Goal: Task Accomplishment & Management: Use online tool/utility

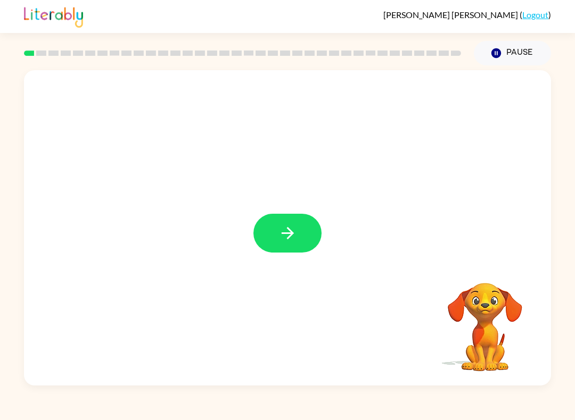
click at [283, 226] on icon "button" at bounding box center [287, 233] width 19 height 19
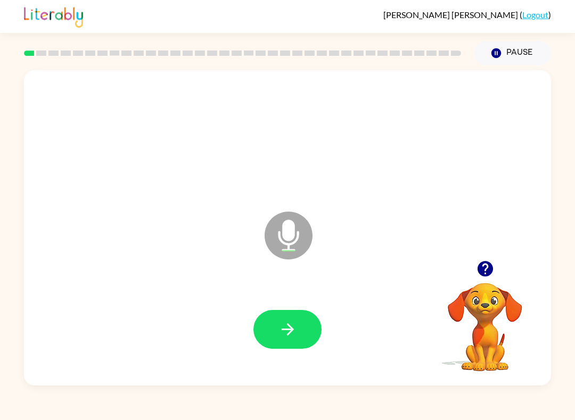
click at [289, 229] on icon "Microphone The Microphone is here when it is your turn to talk" at bounding box center [342, 249] width 160 height 80
click at [294, 327] on icon "button" at bounding box center [287, 329] width 19 height 19
click at [290, 254] on icon at bounding box center [289, 236] width 48 height 48
click at [281, 327] on icon "button" at bounding box center [287, 329] width 19 height 19
click at [295, 234] on icon at bounding box center [289, 236] width 48 height 48
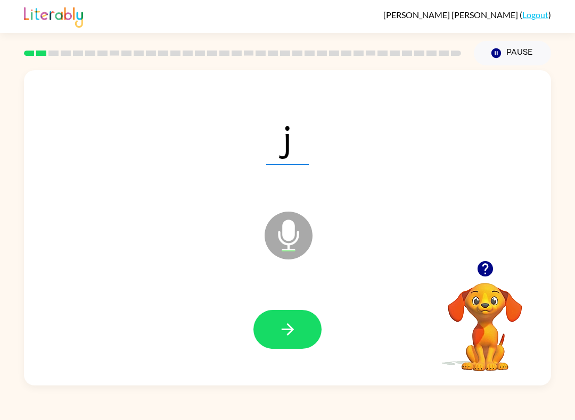
click at [290, 335] on icon "button" at bounding box center [287, 329] width 19 height 19
click at [281, 239] on icon "Microphone The Microphone is here when it is your turn to talk" at bounding box center [342, 249] width 160 height 80
click at [270, 321] on button "button" at bounding box center [287, 329] width 68 height 39
click at [285, 226] on icon "Microphone The Microphone is here when it is your turn to talk" at bounding box center [342, 249] width 160 height 80
click at [271, 331] on button "button" at bounding box center [287, 329] width 68 height 39
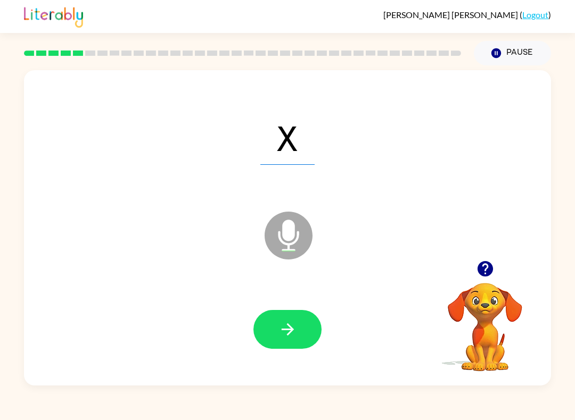
click at [280, 246] on icon at bounding box center [289, 236] width 48 height 48
click at [278, 317] on button "button" at bounding box center [287, 329] width 68 height 39
click at [291, 241] on icon "Microphone The Microphone is here when it is your turn to talk" at bounding box center [342, 249] width 160 height 80
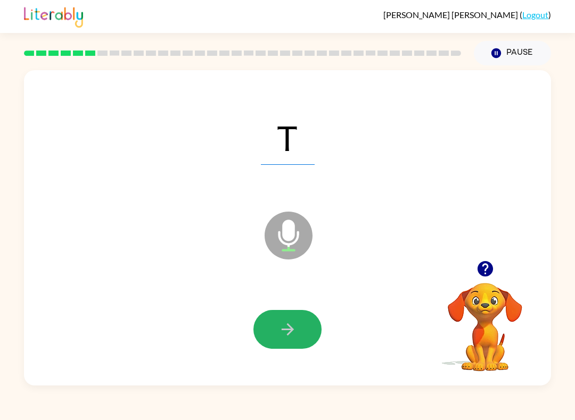
click at [275, 325] on button "button" at bounding box center [287, 329] width 68 height 39
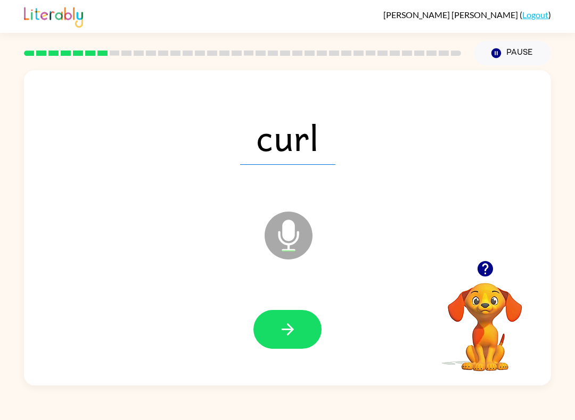
click at [276, 234] on icon at bounding box center [289, 236] width 48 height 48
click at [302, 240] on icon at bounding box center [289, 236] width 48 height 48
click at [292, 337] on icon "button" at bounding box center [287, 329] width 19 height 19
click at [279, 229] on icon at bounding box center [289, 236] width 48 height 48
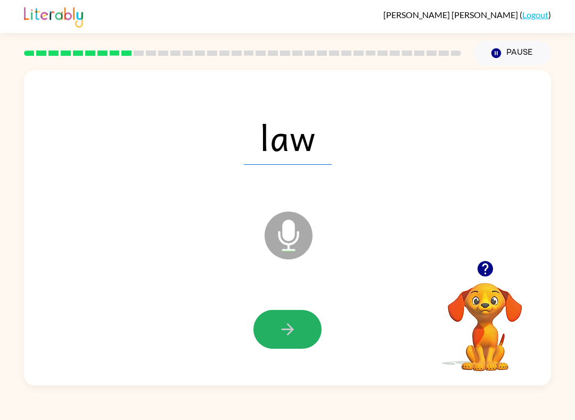
click at [273, 324] on button "button" at bounding box center [287, 329] width 68 height 39
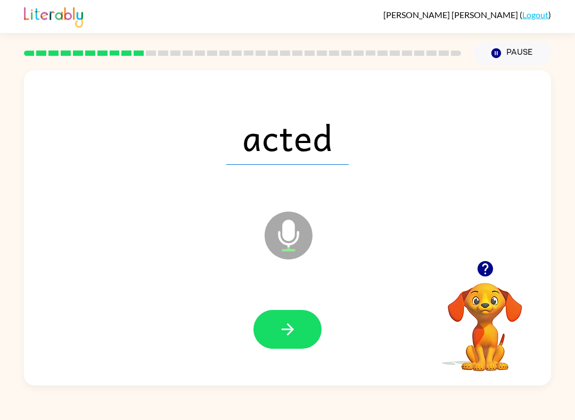
click at [277, 243] on icon at bounding box center [289, 236] width 48 height 48
click at [290, 337] on icon "button" at bounding box center [287, 329] width 19 height 19
click at [258, 208] on div "Microphone The Microphone is here when it is your turn to talk" at bounding box center [262, 209] width 455 height 42
click at [278, 229] on icon at bounding box center [289, 236] width 48 height 48
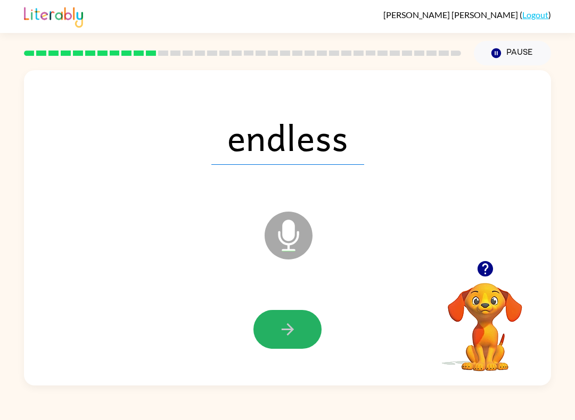
click at [271, 324] on button "button" at bounding box center [287, 329] width 68 height 39
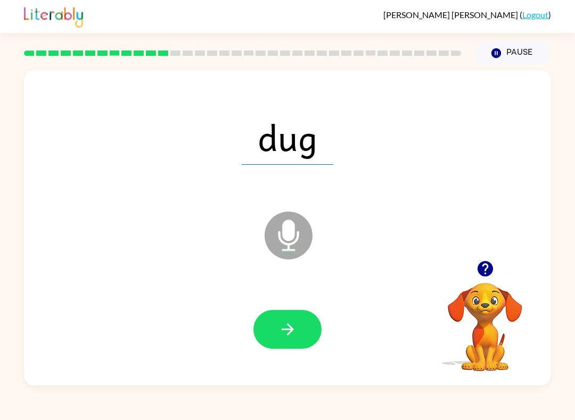
click at [292, 219] on icon at bounding box center [289, 236] width 48 height 48
click at [294, 335] on icon "button" at bounding box center [287, 329] width 19 height 19
click at [291, 231] on icon "Microphone The Microphone is here when it is your turn to talk" at bounding box center [342, 249] width 160 height 80
click at [273, 330] on button "button" at bounding box center [287, 329] width 68 height 39
click at [278, 234] on icon "Microphone The Microphone is here when it is your turn to talk" at bounding box center [342, 249] width 160 height 80
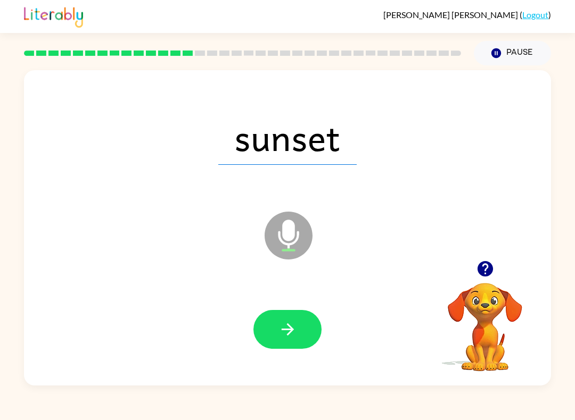
click at [280, 327] on icon "button" at bounding box center [287, 329] width 19 height 19
click at [273, 233] on icon at bounding box center [289, 236] width 48 height 48
click at [291, 329] on icon "button" at bounding box center [287, 330] width 12 height 12
click at [286, 237] on icon "Microphone The Microphone is here when it is your turn to talk" at bounding box center [342, 249] width 160 height 80
click at [284, 326] on icon "button" at bounding box center [287, 329] width 19 height 19
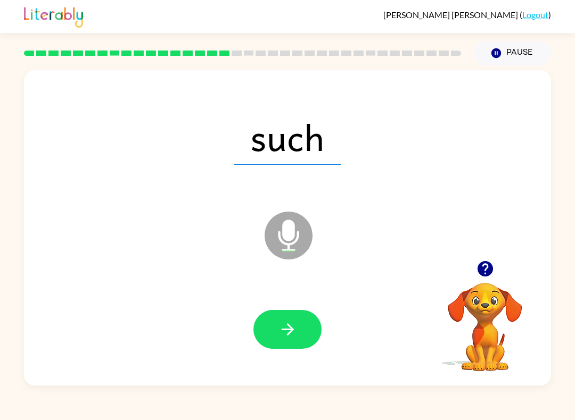
click at [284, 239] on icon "Microphone The Microphone is here when it is your turn to talk" at bounding box center [342, 249] width 160 height 80
click at [273, 358] on div at bounding box center [288, 329] width 506 height 91
click at [278, 333] on icon "button" at bounding box center [287, 329] width 19 height 19
click at [294, 225] on icon "Microphone The Microphone is here when it is your turn to talk" at bounding box center [342, 249] width 160 height 80
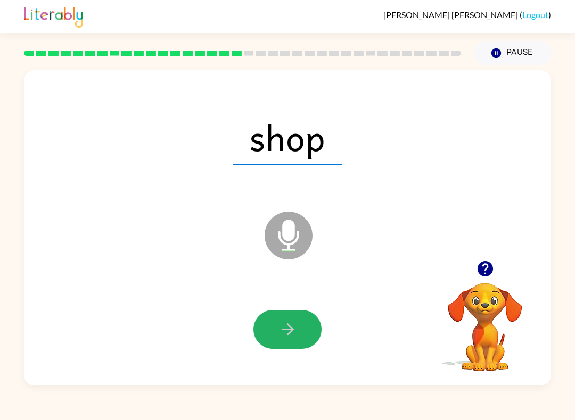
click at [274, 328] on button "button" at bounding box center [287, 329] width 68 height 39
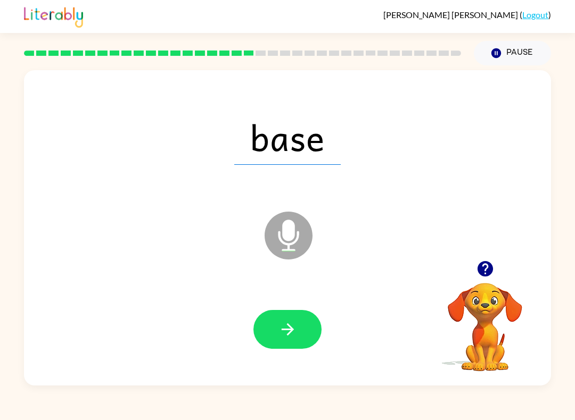
click at [283, 255] on icon at bounding box center [289, 236] width 48 height 48
click at [278, 323] on icon "button" at bounding box center [287, 329] width 19 height 19
click at [282, 211] on icon "Microphone The Microphone is here when it is your turn to talk" at bounding box center [342, 249] width 160 height 80
click at [291, 342] on button "button" at bounding box center [287, 329] width 68 height 39
click at [273, 238] on icon at bounding box center [289, 236] width 48 height 48
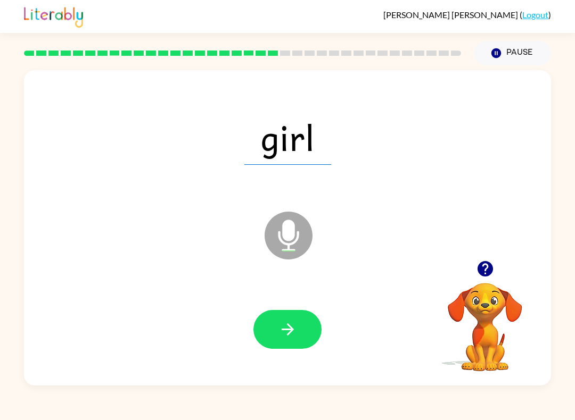
click at [302, 320] on button "button" at bounding box center [287, 329] width 68 height 39
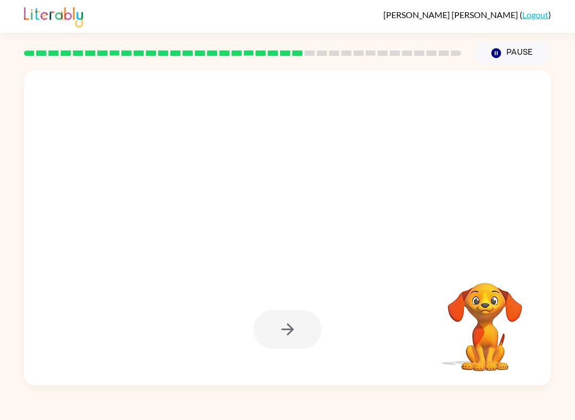
click at [292, 252] on div at bounding box center [287, 228] width 527 height 316
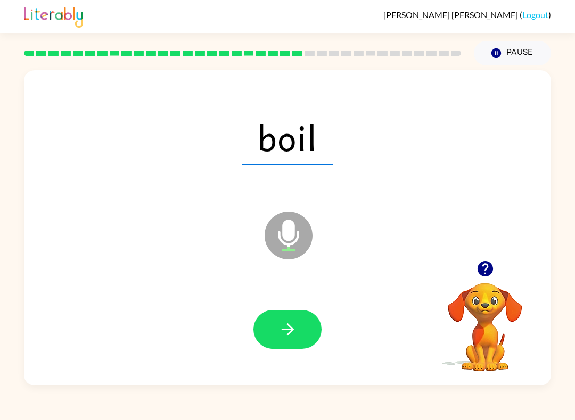
click at [307, 227] on icon at bounding box center [289, 236] width 48 height 48
click at [270, 339] on button "button" at bounding box center [287, 329] width 68 height 39
click at [293, 229] on icon "Microphone The Microphone is here when it is your turn to talk" at bounding box center [342, 249] width 160 height 80
click at [275, 324] on button "button" at bounding box center [287, 329] width 68 height 39
click at [288, 231] on icon "Microphone The Microphone is here when it is your turn to talk" at bounding box center [342, 249] width 160 height 80
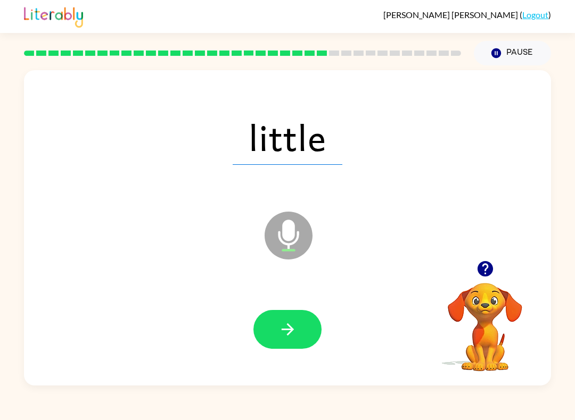
click at [291, 342] on button "button" at bounding box center [287, 329] width 68 height 39
click at [291, 233] on icon "Microphone The Microphone is here when it is your turn to talk" at bounding box center [342, 249] width 160 height 80
click at [269, 325] on button "button" at bounding box center [287, 329] width 68 height 39
click at [273, 325] on button "button" at bounding box center [287, 329] width 68 height 39
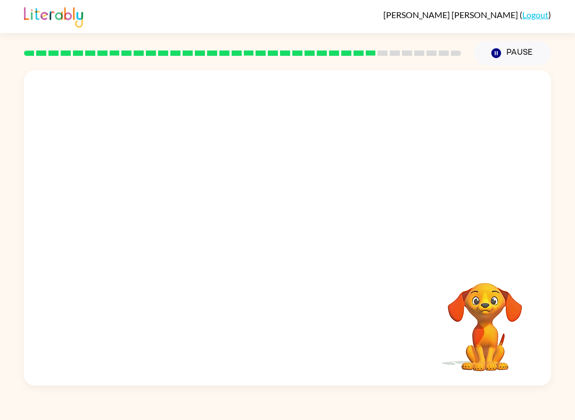
click at [248, 335] on div "Your browser must support playing .mp4 files to use Literably. Please try using…" at bounding box center [287, 228] width 527 height 316
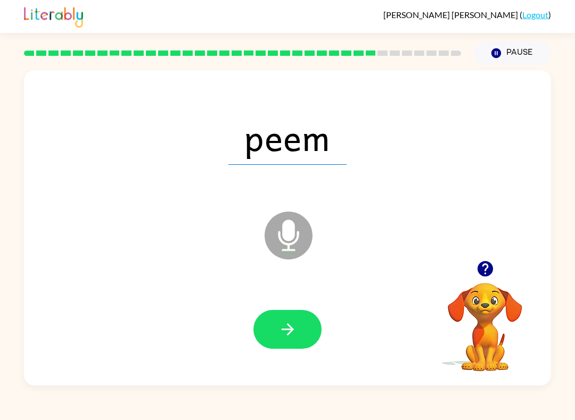
click at [282, 327] on icon "button" at bounding box center [287, 329] width 19 height 19
click at [293, 308] on div at bounding box center [288, 329] width 506 height 91
click at [277, 333] on button "button" at bounding box center [287, 329] width 68 height 39
click at [279, 224] on icon at bounding box center [289, 236] width 48 height 48
click at [286, 336] on icon "button" at bounding box center [287, 329] width 19 height 19
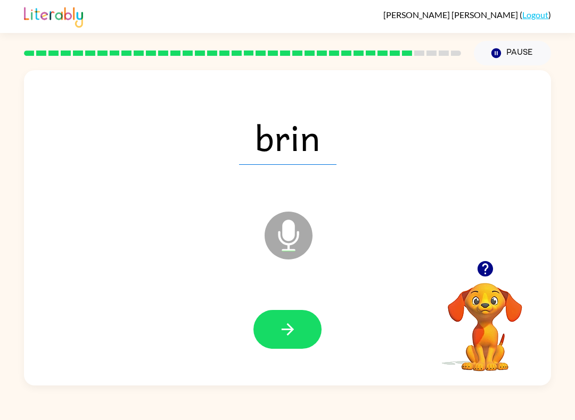
click at [291, 227] on icon "Microphone The Microphone is here when it is your turn to talk" at bounding box center [342, 249] width 160 height 80
click at [271, 314] on button "button" at bounding box center [287, 329] width 68 height 39
click at [274, 217] on icon at bounding box center [289, 236] width 48 height 48
click at [271, 336] on button "button" at bounding box center [287, 329] width 68 height 39
click at [298, 329] on button "button" at bounding box center [287, 329] width 68 height 39
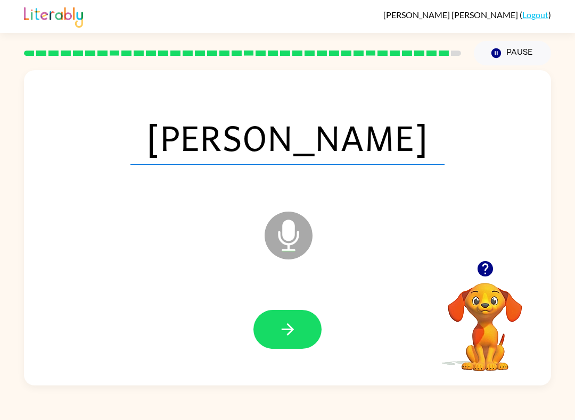
click at [292, 326] on icon "button" at bounding box center [287, 329] width 19 height 19
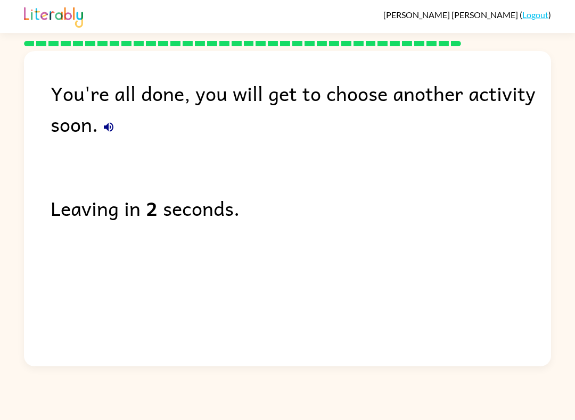
click at [103, 126] on icon "button" at bounding box center [108, 127] width 13 height 13
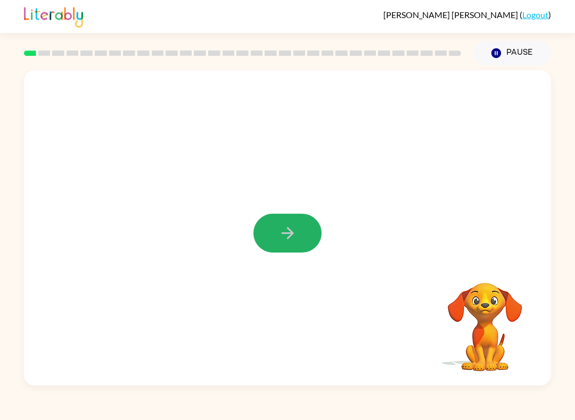
click at [275, 240] on button "button" at bounding box center [287, 233] width 68 height 39
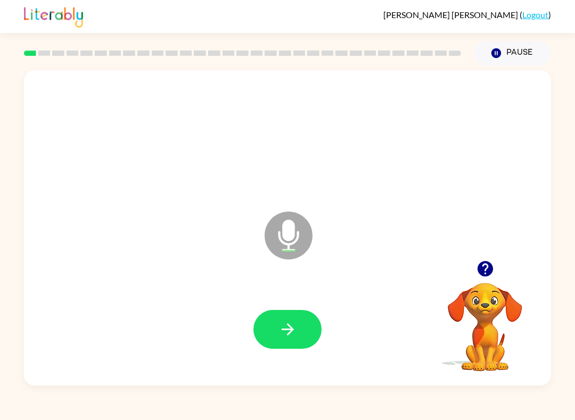
click at [273, 227] on icon at bounding box center [289, 236] width 48 height 48
click at [283, 315] on button "button" at bounding box center [287, 329] width 68 height 39
click at [279, 238] on icon "Microphone The Microphone is here when it is your turn to talk" at bounding box center [342, 249] width 160 height 80
click at [279, 314] on button "button" at bounding box center [287, 329] width 68 height 39
click at [288, 235] on icon "Microphone The Microphone is here when it is your turn to talk" at bounding box center [342, 249] width 160 height 80
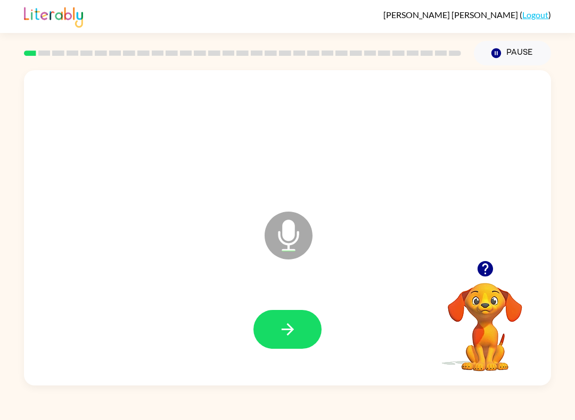
click at [273, 348] on button "button" at bounding box center [287, 329] width 68 height 39
click at [265, 319] on button "button" at bounding box center [287, 329] width 68 height 39
click at [279, 233] on icon "Microphone The Microphone is here when it is your turn to talk" at bounding box center [342, 249] width 160 height 80
click at [263, 322] on button "button" at bounding box center [287, 329] width 68 height 39
click at [268, 319] on button "button" at bounding box center [287, 329] width 68 height 39
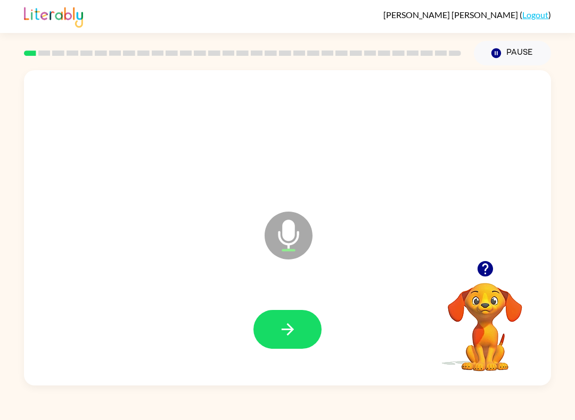
click at [287, 226] on icon "Microphone The Microphone is here when it is your turn to talk" at bounding box center [342, 249] width 160 height 80
click at [279, 313] on button "button" at bounding box center [287, 329] width 68 height 39
click at [270, 232] on icon at bounding box center [289, 236] width 48 height 48
click at [284, 316] on button "button" at bounding box center [287, 329] width 68 height 39
click at [287, 226] on icon "Microphone The Microphone is here when it is your turn to talk" at bounding box center [342, 249] width 160 height 80
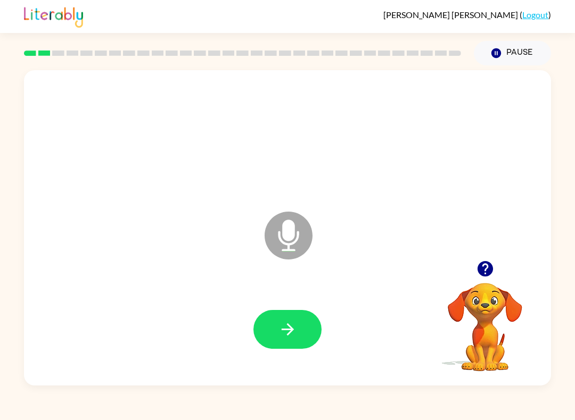
click at [262, 315] on button "button" at bounding box center [287, 329] width 68 height 39
click at [270, 239] on icon at bounding box center [289, 236] width 48 height 48
click at [273, 334] on button "button" at bounding box center [287, 329] width 68 height 39
click at [281, 232] on icon at bounding box center [289, 236] width 48 height 48
click at [293, 313] on button "button" at bounding box center [287, 329] width 68 height 39
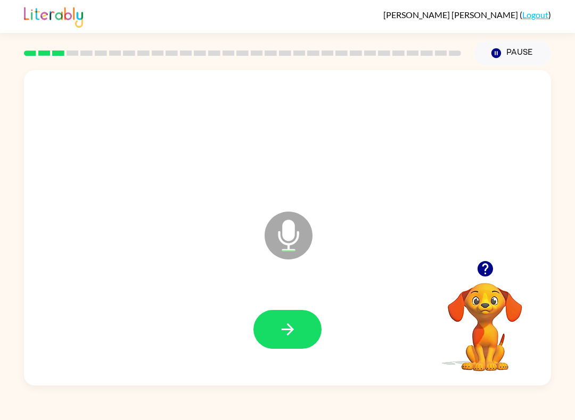
click at [284, 233] on icon "Microphone The Microphone is here when it is your turn to talk" at bounding box center [342, 249] width 160 height 80
click at [275, 323] on button "button" at bounding box center [287, 329] width 68 height 39
click at [294, 231] on icon "Microphone The Microphone is here when it is your turn to talk" at bounding box center [342, 249] width 160 height 80
click at [265, 302] on div at bounding box center [288, 329] width 506 height 91
click at [273, 322] on button "button" at bounding box center [287, 329] width 68 height 39
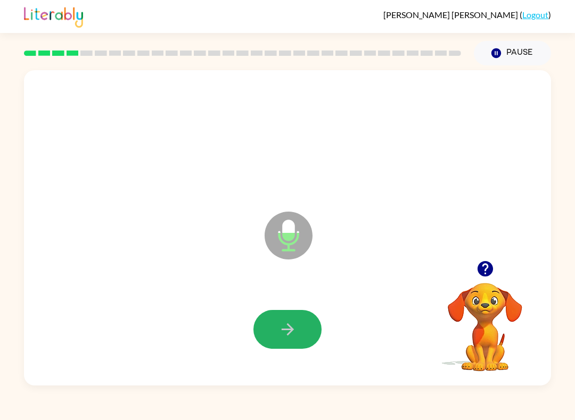
click at [282, 331] on icon "button" at bounding box center [287, 330] width 12 height 12
click at [275, 248] on icon at bounding box center [289, 236] width 48 height 48
click at [266, 333] on button "button" at bounding box center [287, 329] width 68 height 39
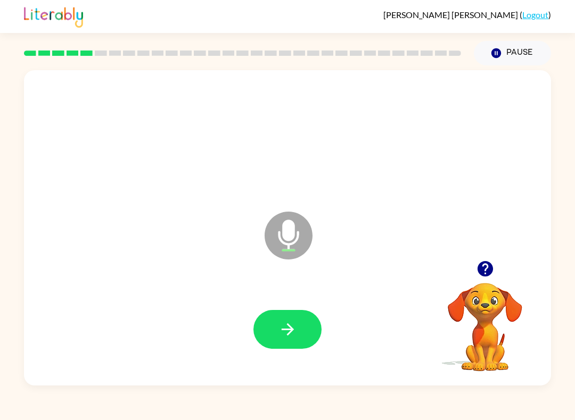
click at [278, 238] on icon at bounding box center [289, 236] width 48 height 48
click at [285, 244] on icon "Microphone The Microphone is here when it is your turn to talk" at bounding box center [342, 249] width 160 height 80
click at [272, 149] on div at bounding box center [288, 137] width 506 height 91
click at [284, 319] on button "button" at bounding box center [287, 329] width 68 height 39
click at [293, 319] on button "button" at bounding box center [287, 329] width 68 height 39
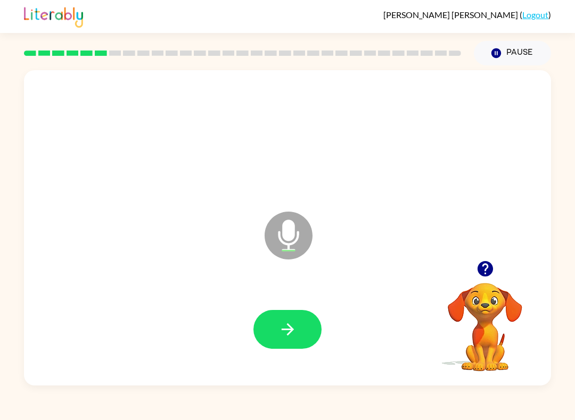
click at [267, 327] on button "button" at bounding box center [287, 329] width 68 height 39
click at [276, 243] on icon at bounding box center [289, 236] width 48 height 48
click at [278, 323] on icon "button" at bounding box center [287, 329] width 19 height 19
click at [306, 233] on icon at bounding box center [289, 236] width 48 height 48
click at [277, 330] on button "button" at bounding box center [287, 329] width 68 height 39
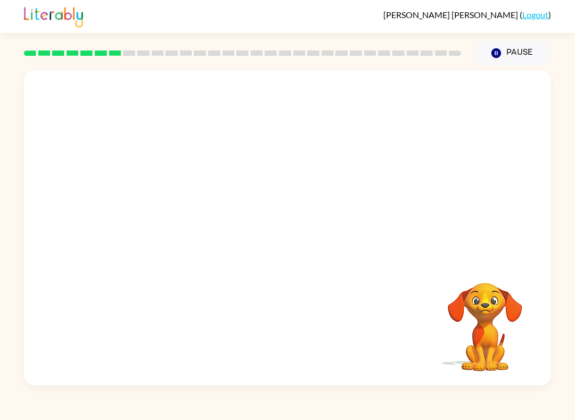
click at [282, 370] on div at bounding box center [288, 329] width 506 height 91
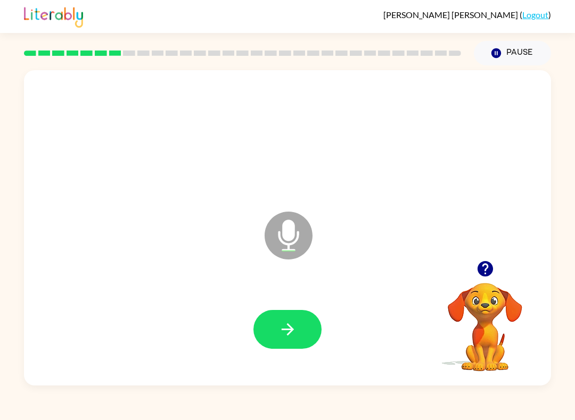
click at [277, 238] on icon at bounding box center [289, 236] width 48 height 48
click at [287, 312] on button "button" at bounding box center [287, 329] width 68 height 39
click at [287, 246] on icon "Microphone The Microphone is here when it is your turn to talk" at bounding box center [342, 249] width 160 height 80
click at [279, 235] on icon "Microphone The Microphone is here when it is your turn to talk" at bounding box center [342, 249] width 160 height 80
click at [288, 316] on button "button" at bounding box center [287, 329] width 68 height 39
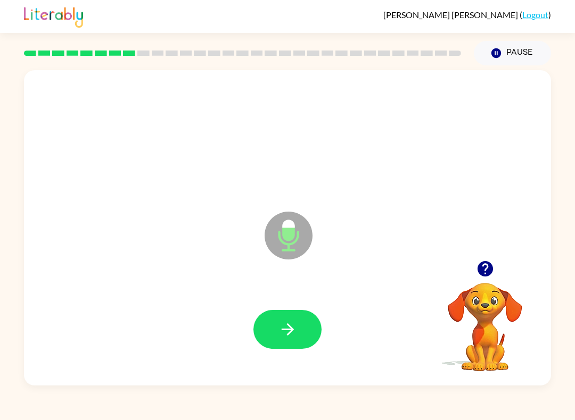
click at [502, 47] on button "Pause Pause" at bounding box center [512, 53] width 77 height 24
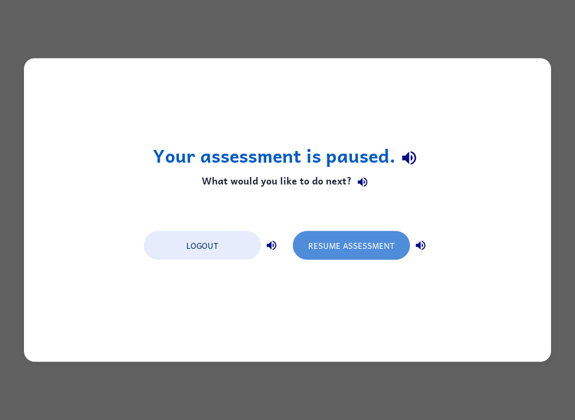
click at [382, 233] on button "Resume Assessment" at bounding box center [351, 246] width 117 height 29
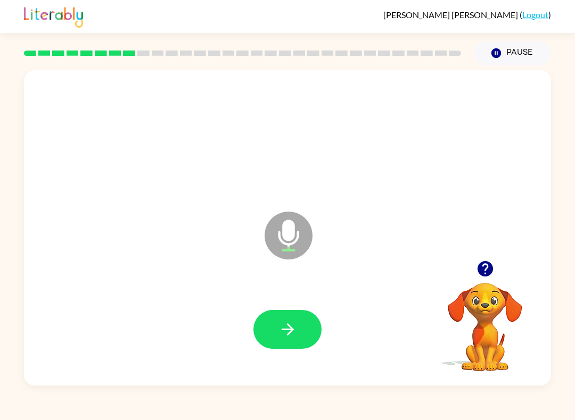
click at [295, 231] on icon at bounding box center [289, 236] width 48 height 48
click at [298, 229] on icon at bounding box center [289, 236] width 48 height 48
click at [293, 328] on icon "button" at bounding box center [287, 329] width 19 height 19
click at [289, 239] on icon "Microphone The Microphone is here when it is your turn to talk" at bounding box center [342, 249] width 160 height 80
click at [282, 322] on icon "button" at bounding box center [287, 329] width 19 height 19
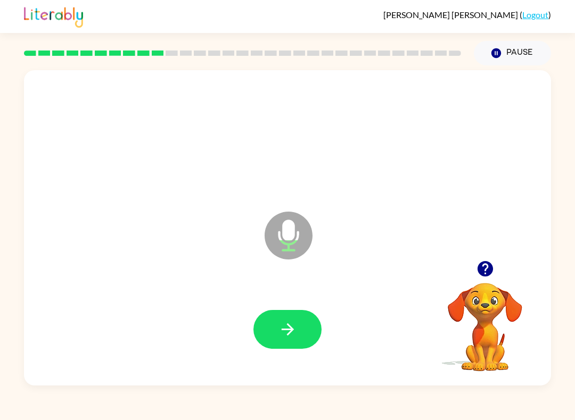
click at [269, 244] on icon at bounding box center [289, 236] width 48 height 48
click at [297, 312] on button "button" at bounding box center [287, 329] width 68 height 39
click at [294, 234] on icon "Microphone The Microphone is here when it is your turn to talk" at bounding box center [342, 249] width 160 height 80
click at [288, 320] on button "button" at bounding box center [287, 329] width 68 height 39
click at [296, 225] on icon at bounding box center [289, 236] width 48 height 48
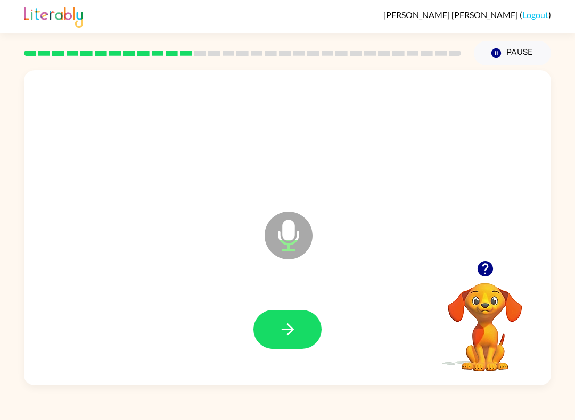
click at [295, 323] on icon "button" at bounding box center [287, 329] width 19 height 19
click at [294, 236] on icon "Microphone The Microphone is here when it is your turn to talk" at bounding box center [342, 249] width 160 height 80
click at [302, 327] on button "button" at bounding box center [287, 329] width 68 height 39
click at [299, 242] on icon at bounding box center [289, 236] width 48 height 48
click at [290, 318] on button "button" at bounding box center [287, 329] width 68 height 39
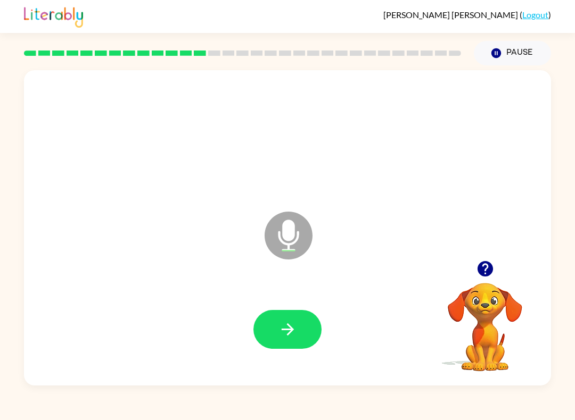
click at [299, 241] on icon at bounding box center [289, 236] width 48 height 48
click at [279, 333] on icon "button" at bounding box center [287, 329] width 19 height 19
click at [286, 212] on icon "Microphone The Microphone is here when it is your turn to talk" at bounding box center [342, 249] width 160 height 80
click at [286, 312] on button "button" at bounding box center [287, 329] width 68 height 39
click at [272, 328] on button "button" at bounding box center [287, 329] width 68 height 39
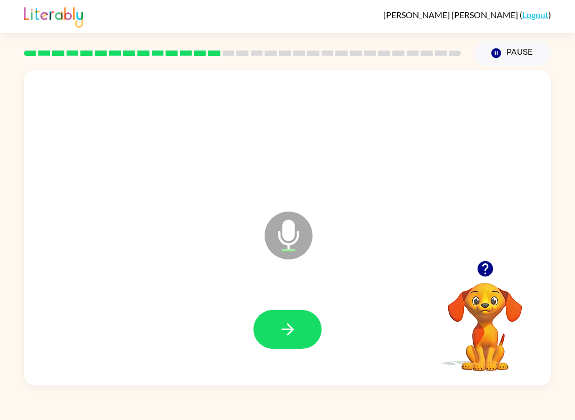
click at [302, 237] on icon at bounding box center [289, 236] width 48 height 48
click at [274, 321] on button "button" at bounding box center [287, 329] width 68 height 39
click at [279, 231] on icon at bounding box center [289, 236] width 48 height 48
click at [270, 335] on button "button" at bounding box center [287, 329] width 68 height 39
click at [277, 238] on icon at bounding box center [289, 236] width 48 height 48
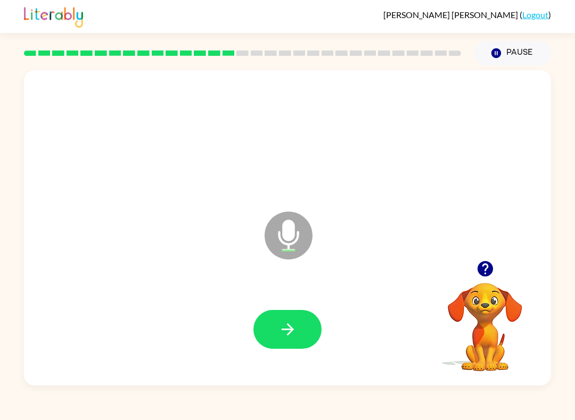
click at [282, 335] on icon "button" at bounding box center [287, 329] width 19 height 19
click at [293, 243] on icon "Microphone The Microphone is here when it is your turn to talk" at bounding box center [342, 249] width 160 height 80
click at [296, 327] on icon "button" at bounding box center [287, 329] width 19 height 19
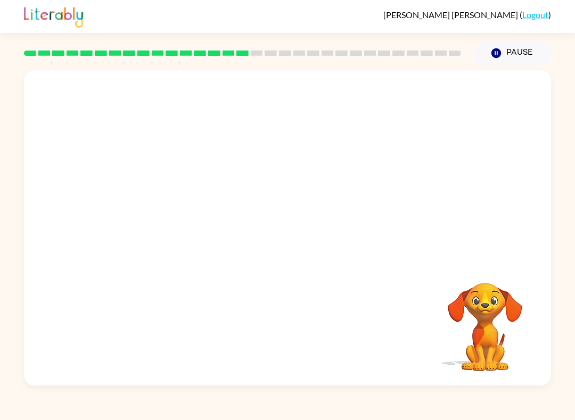
click at [197, 331] on div at bounding box center [288, 329] width 506 height 91
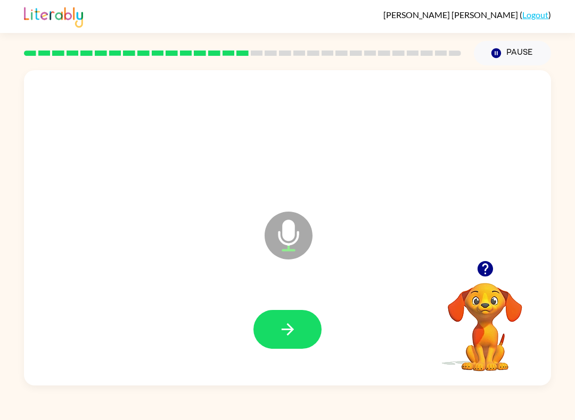
click at [282, 234] on icon at bounding box center [289, 236] width 48 height 48
click at [267, 317] on button "button" at bounding box center [287, 329] width 68 height 39
click at [290, 235] on icon "Microphone The Microphone is here when it is your turn to talk" at bounding box center [342, 249] width 160 height 80
click at [298, 311] on button "button" at bounding box center [287, 329] width 68 height 39
click at [282, 221] on icon at bounding box center [289, 236] width 48 height 48
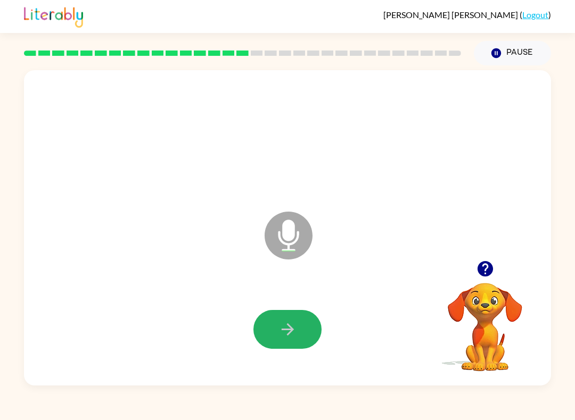
click at [285, 329] on icon "button" at bounding box center [287, 329] width 19 height 19
click at [277, 319] on button "button" at bounding box center [287, 329] width 68 height 39
click at [283, 224] on icon "Microphone The Microphone is here when it is your turn to talk" at bounding box center [342, 249] width 160 height 80
click at [254, 331] on button "button" at bounding box center [287, 329] width 68 height 39
click at [271, 340] on button "button" at bounding box center [287, 329] width 68 height 39
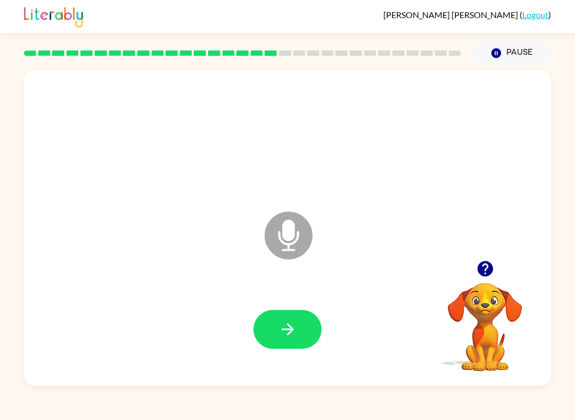
click at [293, 235] on icon "Microphone The Microphone is here when it is your turn to talk" at bounding box center [342, 249] width 160 height 80
click at [289, 225] on icon "Microphone The Microphone is here when it is your turn to talk" at bounding box center [342, 249] width 160 height 80
click at [302, 328] on button "button" at bounding box center [287, 329] width 68 height 39
click at [280, 232] on icon at bounding box center [289, 236] width 48 height 48
click at [290, 328] on icon "button" at bounding box center [287, 330] width 12 height 12
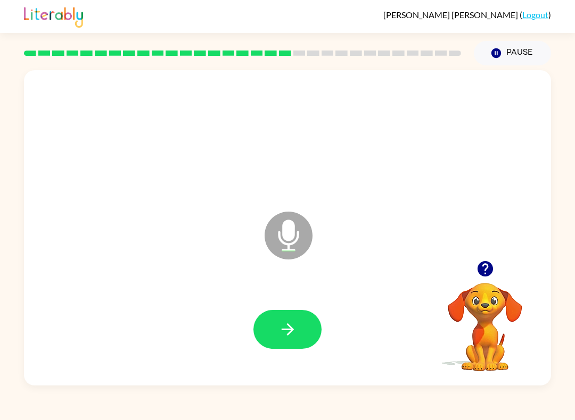
click at [293, 224] on icon "Microphone The Microphone is here when it is your turn to talk" at bounding box center [342, 249] width 160 height 80
click at [281, 321] on icon "button" at bounding box center [287, 329] width 19 height 19
click at [479, 274] on icon "button" at bounding box center [484, 268] width 15 height 15
click at [299, 242] on icon at bounding box center [289, 236] width 48 height 48
click at [482, 268] on icon "button" at bounding box center [484, 268] width 15 height 15
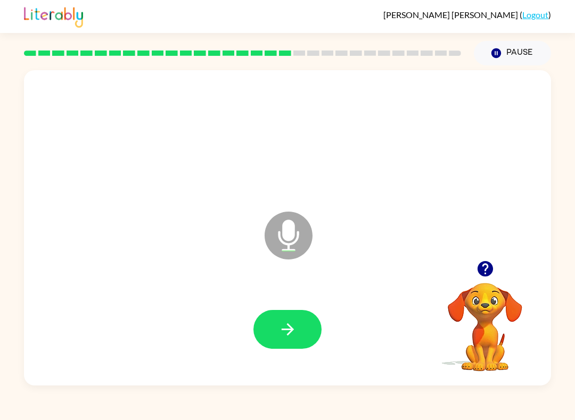
click at [295, 321] on icon "button" at bounding box center [287, 329] width 19 height 19
click at [296, 239] on icon at bounding box center [289, 236] width 48 height 48
click at [293, 325] on icon "button" at bounding box center [287, 329] width 19 height 19
click at [289, 234] on icon "Microphone The Microphone is here when it is your turn to talk" at bounding box center [342, 249] width 160 height 80
click at [278, 332] on icon "button" at bounding box center [287, 329] width 19 height 19
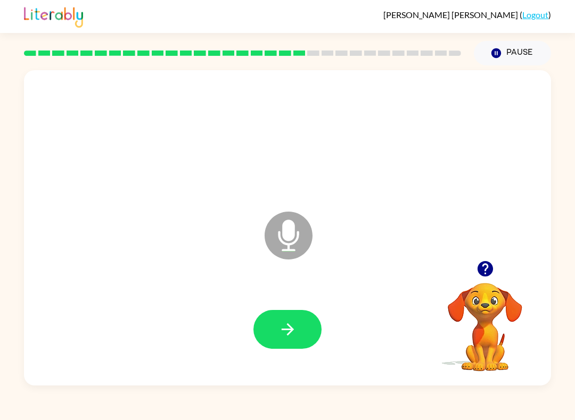
click at [285, 244] on icon "Microphone The Microphone is here when it is your turn to talk" at bounding box center [342, 249] width 160 height 80
click at [289, 334] on icon "button" at bounding box center [287, 330] width 12 height 12
click at [293, 252] on icon "Microphone The Microphone is here when it is your turn to talk" at bounding box center [342, 249] width 160 height 80
click at [294, 333] on icon "button" at bounding box center [287, 329] width 19 height 19
click at [288, 233] on icon "Microphone The Microphone is here when it is your turn to talk" at bounding box center [342, 249] width 160 height 80
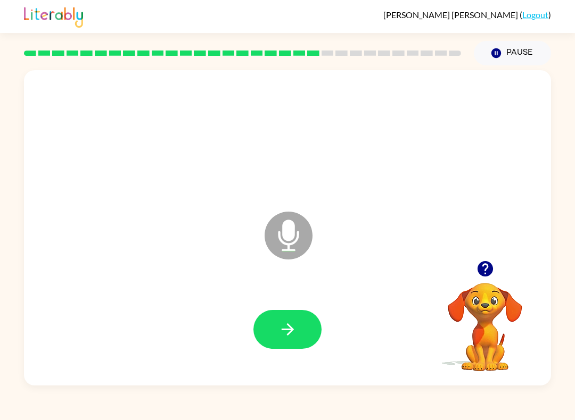
click at [294, 314] on button "button" at bounding box center [287, 329] width 68 height 39
click at [282, 244] on icon at bounding box center [289, 236] width 48 height 48
click at [275, 327] on button "button" at bounding box center [287, 329] width 68 height 39
click at [290, 224] on icon "Microphone The Microphone is here when it is your turn to talk" at bounding box center [342, 249] width 160 height 80
click at [281, 322] on icon "button" at bounding box center [287, 329] width 19 height 19
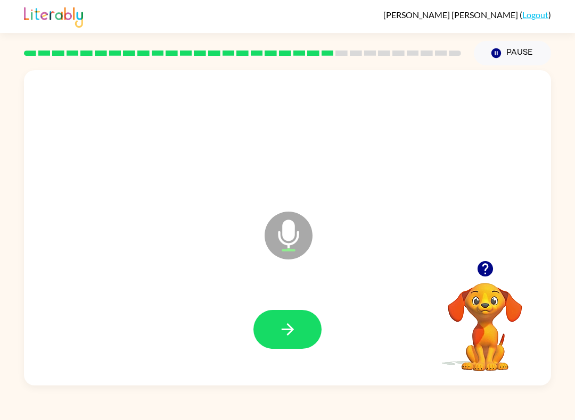
click at [283, 227] on icon "Microphone The Microphone is here when it is your turn to talk" at bounding box center [342, 249] width 160 height 80
click at [288, 332] on icon "button" at bounding box center [287, 329] width 19 height 19
click at [291, 335] on icon "button" at bounding box center [287, 329] width 19 height 19
click at [294, 227] on icon "Microphone The Microphone is here when it is your turn to talk" at bounding box center [342, 249] width 160 height 80
click at [278, 321] on icon "button" at bounding box center [287, 329] width 19 height 19
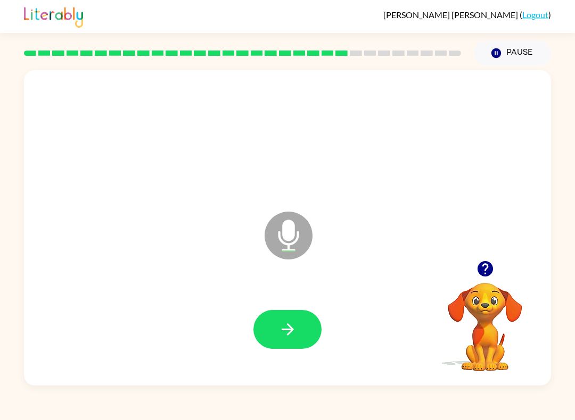
click at [306, 228] on icon at bounding box center [289, 236] width 48 height 48
click at [291, 331] on icon "button" at bounding box center [287, 330] width 12 height 12
click at [275, 315] on button "button" at bounding box center [287, 329] width 68 height 39
click at [284, 242] on icon at bounding box center [289, 236] width 48 height 48
click at [270, 319] on button "button" at bounding box center [287, 329] width 68 height 39
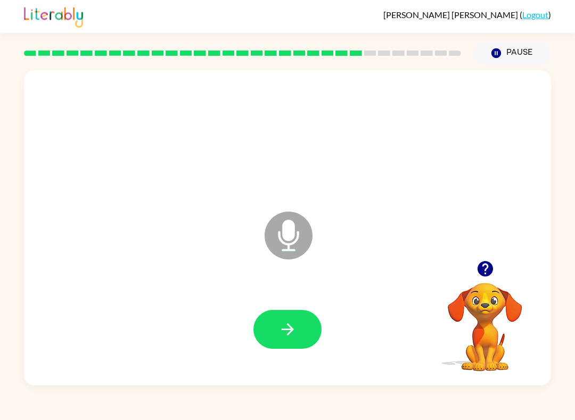
click at [288, 218] on icon at bounding box center [289, 236] width 48 height 48
click at [288, 332] on icon "button" at bounding box center [287, 329] width 19 height 19
click at [288, 232] on icon "Microphone The Microphone is here when it is your turn to talk" at bounding box center [342, 249] width 160 height 80
click at [298, 328] on button "button" at bounding box center [287, 329] width 68 height 39
click at [287, 222] on icon "Microphone The Microphone is here when it is your turn to talk" at bounding box center [342, 249] width 160 height 80
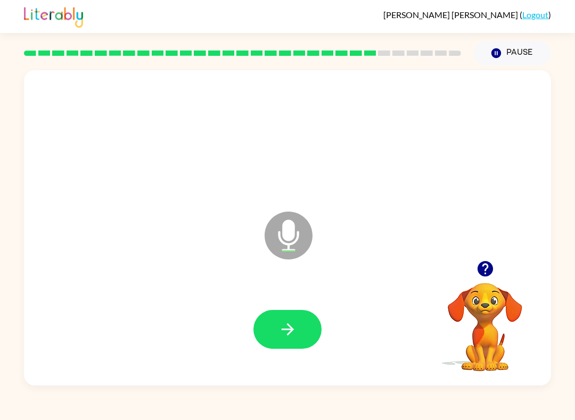
click at [283, 320] on button "button" at bounding box center [287, 329] width 68 height 39
click at [279, 246] on icon at bounding box center [289, 236] width 48 height 48
click at [302, 340] on button "button" at bounding box center [287, 329] width 68 height 39
click at [295, 226] on icon at bounding box center [289, 236] width 48 height 48
click at [281, 321] on icon "button" at bounding box center [287, 329] width 19 height 19
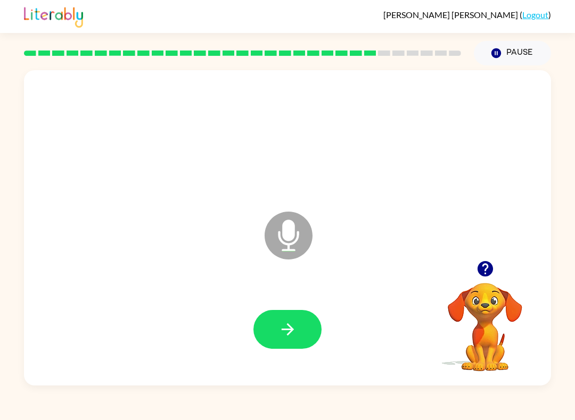
click at [285, 235] on icon "Microphone The Microphone is here when it is your turn to talk" at bounding box center [342, 249] width 160 height 80
click at [288, 328] on icon "button" at bounding box center [287, 329] width 19 height 19
click at [296, 222] on icon at bounding box center [289, 236] width 48 height 48
click at [306, 328] on button "button" at bounding box center [287, 329] width 68 height 39
click at [278, 230] on icon at bounding box center [289, 236] width 48 height 48
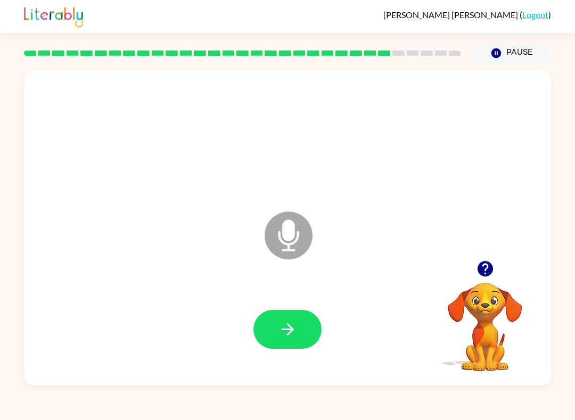
click at [287, 326] on icon "button" at bounding box center [287, 330] width 12 height 12
click at [283, 234] on icon "Microphone The Microphone is here when it is your turn to talk" at bounding box center [342, 249] width 160 height 80
click at [289, 320] on button "button" at bounding box center [287, 329] width 68 height 39
click at [295, 323] on icon "button" at bounding box center [287, 329] width 19 height 19
click at [287, 242] on icon at bounding box center [289, 236] width 48 height 48
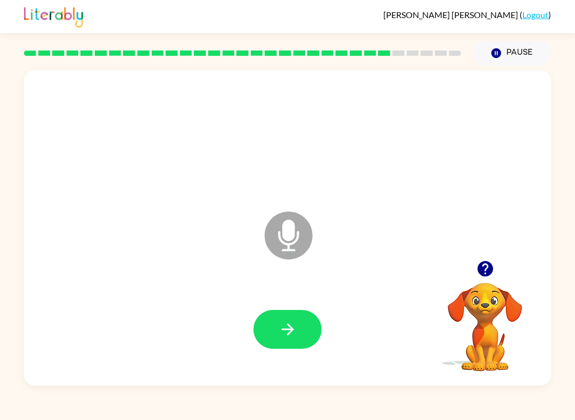
click at [294, 316] on button "button" at bounding box center [287, 329] width 68 height 39
click at [291, 331] on icon "button" at bounding box center [287, 330] width 12 height 12
click at [301, 334] on button "button" at bounding box center [287, 329] width 68 height 39
click at [293, 236] on icon "Microphone The Microphone is here when it is your turn to talk" at bounding box center [342, 249] width 160 height 80
click at [291, 323] on icon "button" at bounding box center [287, 329] width 19 height 19
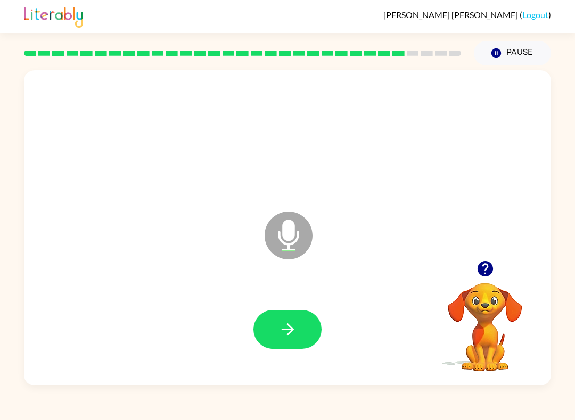
click at [293, 232] on icon "Microphone The Microphone is here when it is your turn to talk" at bounding box center [342, 249] width 160 height 80
click at [294, 335] on icon "button" at bounding box center [287, 329] width 19 height 19
click at [296, 329] on icon "button" at bounding box center [287, 329] width 19 height 19
click at [290, 319] on button "button" at bounding box center [287, 329] width 68 height 39
click at [292, 315] on button "button" at bounding box center [287, 329] width 68 height 39
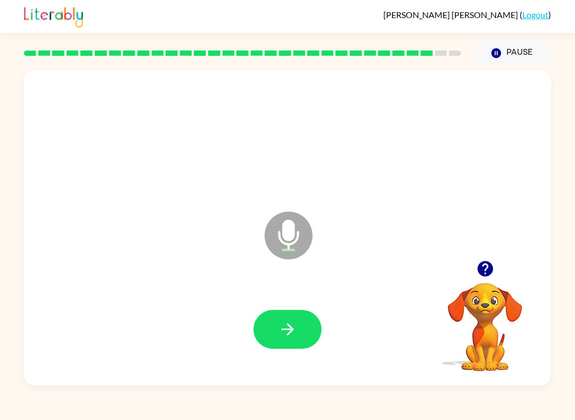
click at [283, 240] on icon at bounding box center [289, 236] width 48 height 48
click at [287, 322] on icon "button" at bounding box center [287, 329] width 19 height 19
click at [45, 15] on img at bounding box center [53, 15] width 59 height 23
click at [288, 237] on icon "Microphone The Microphone is here when it is your turn to talk" at bounding box center [342, 249] width 160 height 80
click at [285, 316] on button "button" at bounding box center [287, 329] width 68 height 39
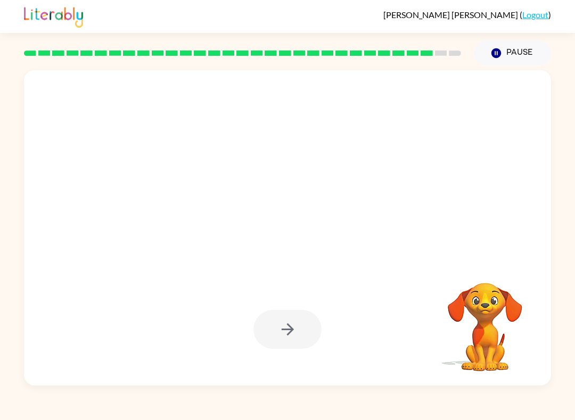
click at [82, 240] on div at bounding box center [287, 228] width 527 height 316
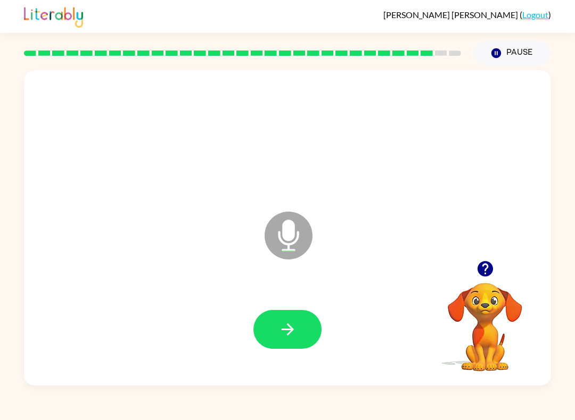
click at [288, 226] on icon "Microphone The Microphone is here when it is your turn to talk" at bounding box center [342, 249] width 160 height 80
click at [274, 317] on button "button" at bounding box center [287, 329] width 68 height 39
click at [303, 237] on icon at bounding box center [289, 236] width 48 height 48
click at [270, 328] on button "button" at bounding box center [287, 329] width 68 height 39
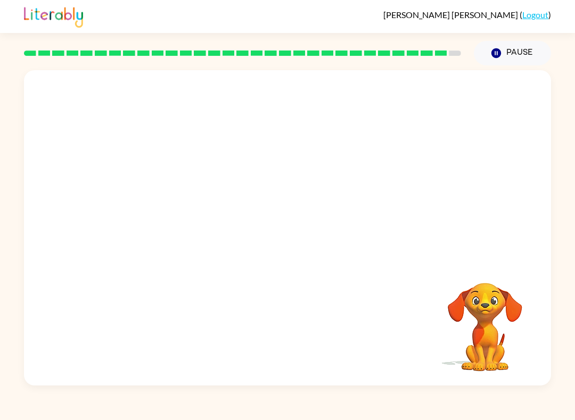
click at [112, 404] on div "Reagan Meyers ( Logout ) Pause Pause Your browser must support playing .mp4 fil…" at bounding box center [287, 210] width 575 height 420
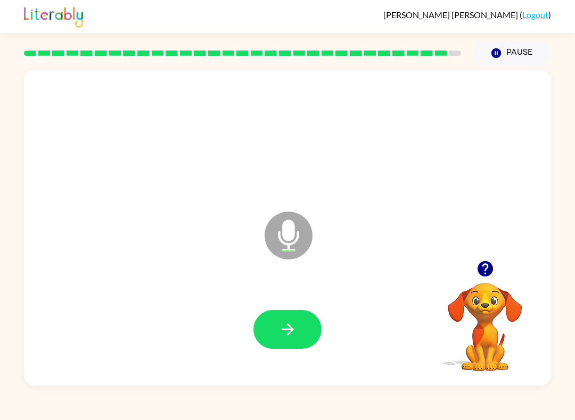
click at [261, 331] on button "button" at bounding box center [287, 329] width 68 height 39
click at [292, 321] on icon "button" at bounding box center [287, 329] width 19 height 19
click at [460, 13] on span "Reagan Meyers" at bounding box center [451, 15] width 136 height 10
click at [294, 223] on icon at bounding box center [289, 236] width 48 height 48
click at [264, 325] on button "button" at bounding box center [287, 329] width 68 height 39
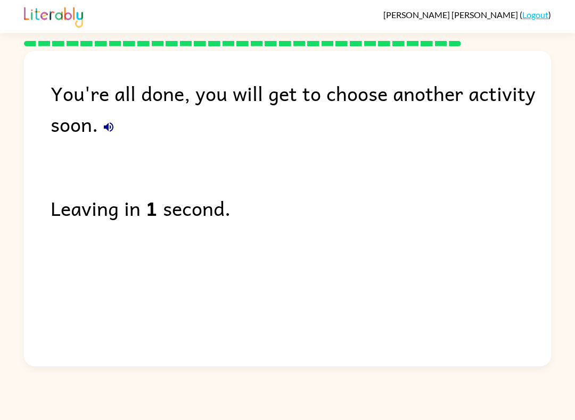
click at [529, 19] on link "Logout" at bounding box center [535, 15] width 26 height 10
